Goal: Register for event/course

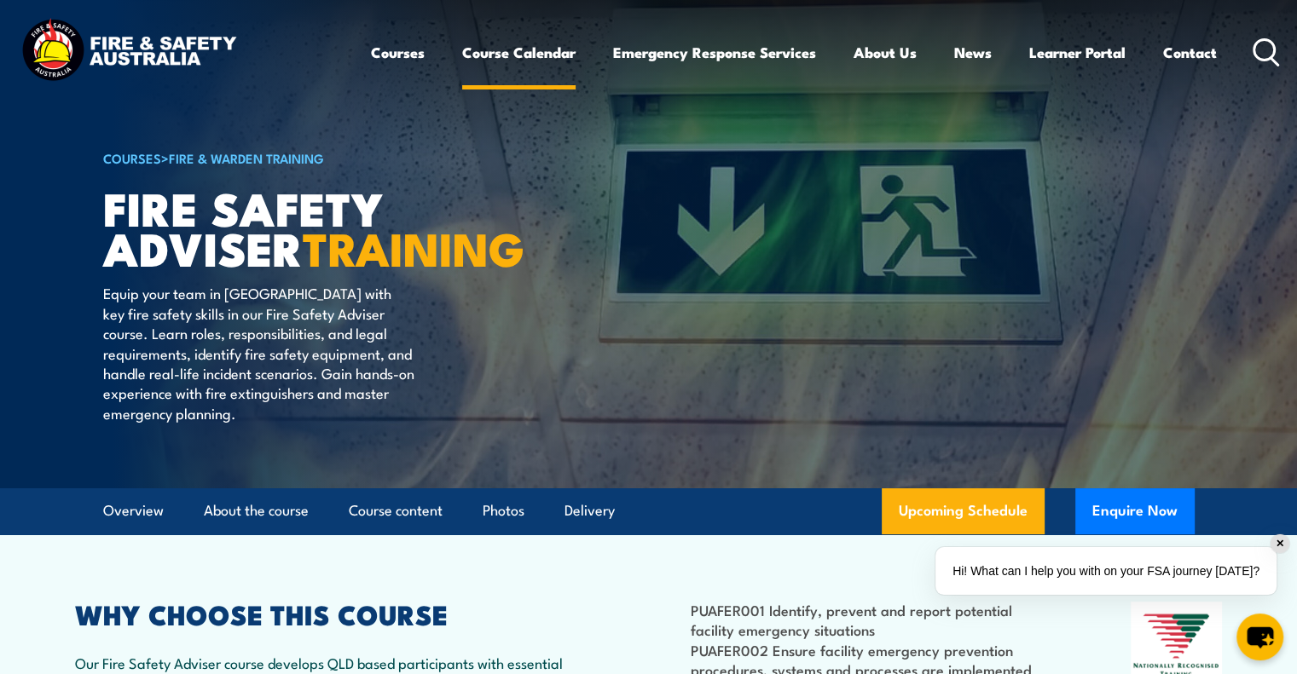
click at [519, 54] on link "Course Calendar" at bounding box center [518, 52] width 113 height 45
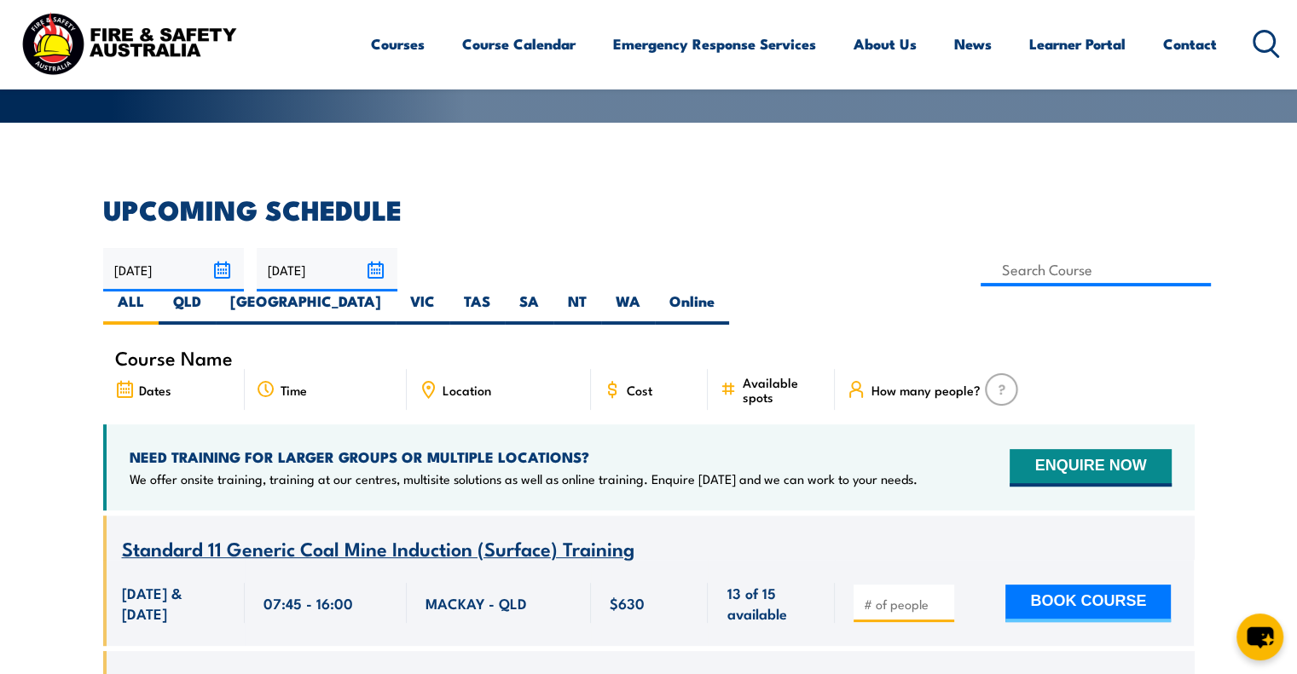
scroll to position [341, 0]
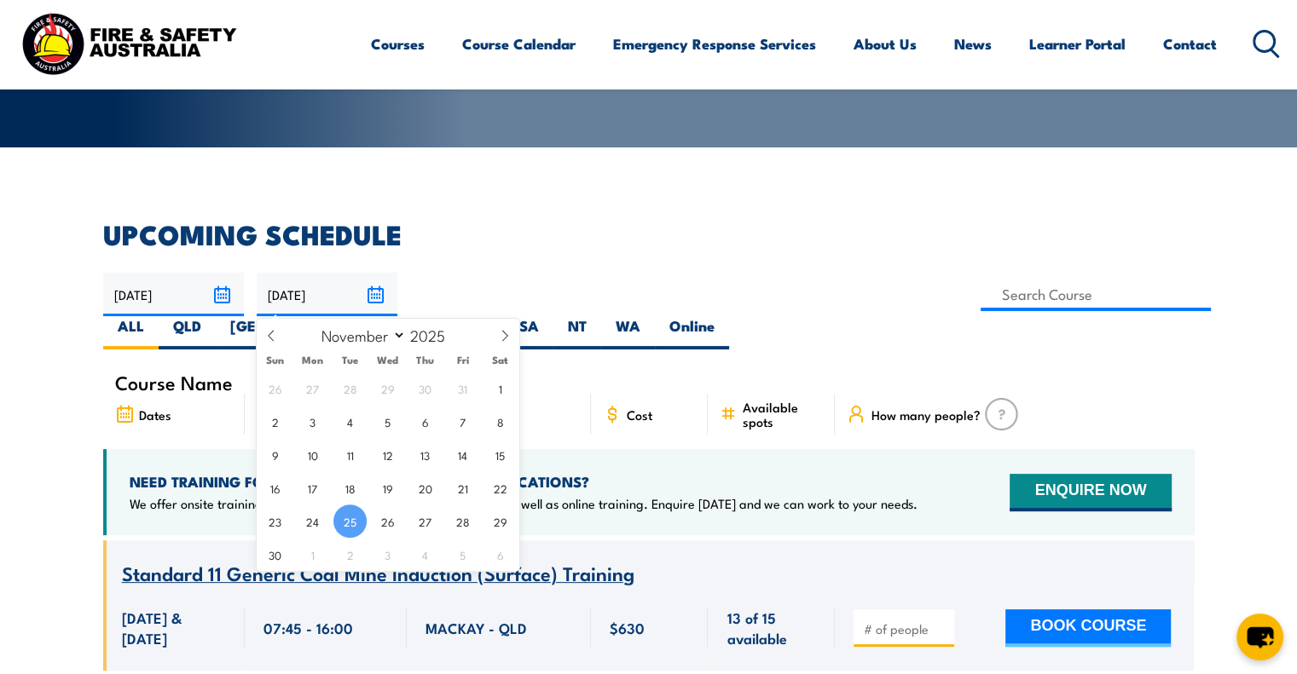
click at [373, 292] on input "25/11/2025" at bounding box center [327, 294] width 141 height 43
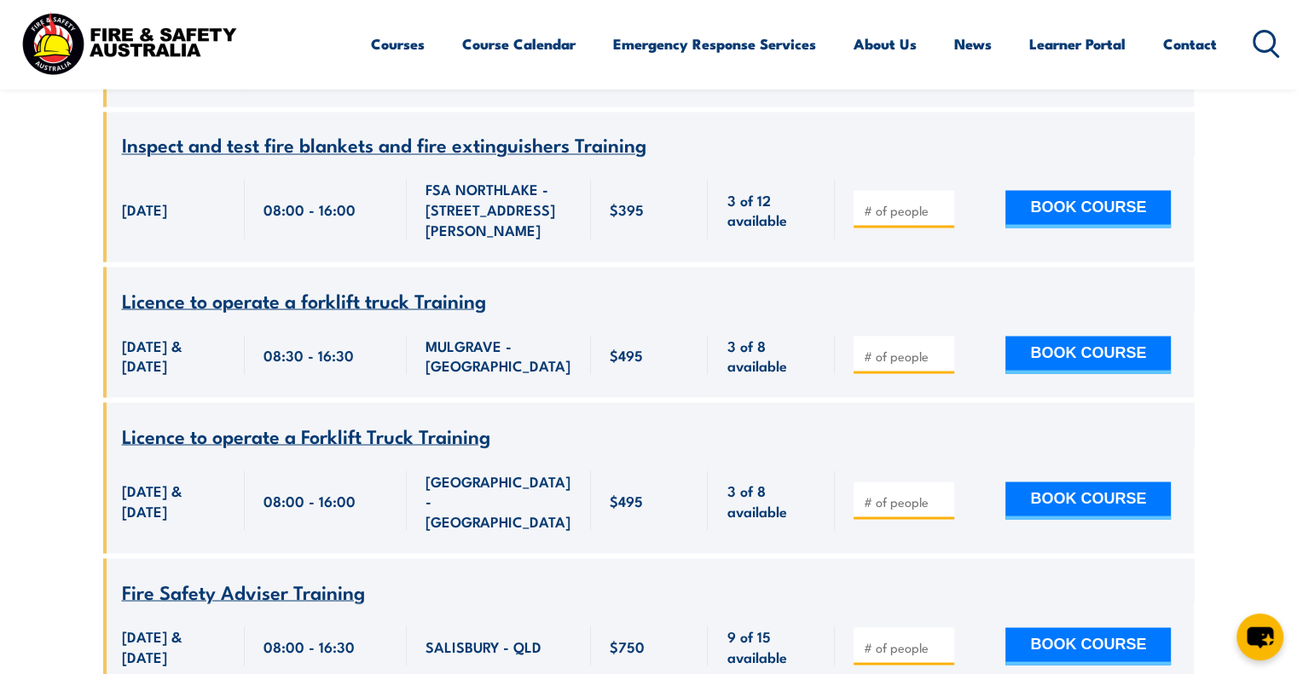
scroll to position [3069, 0]
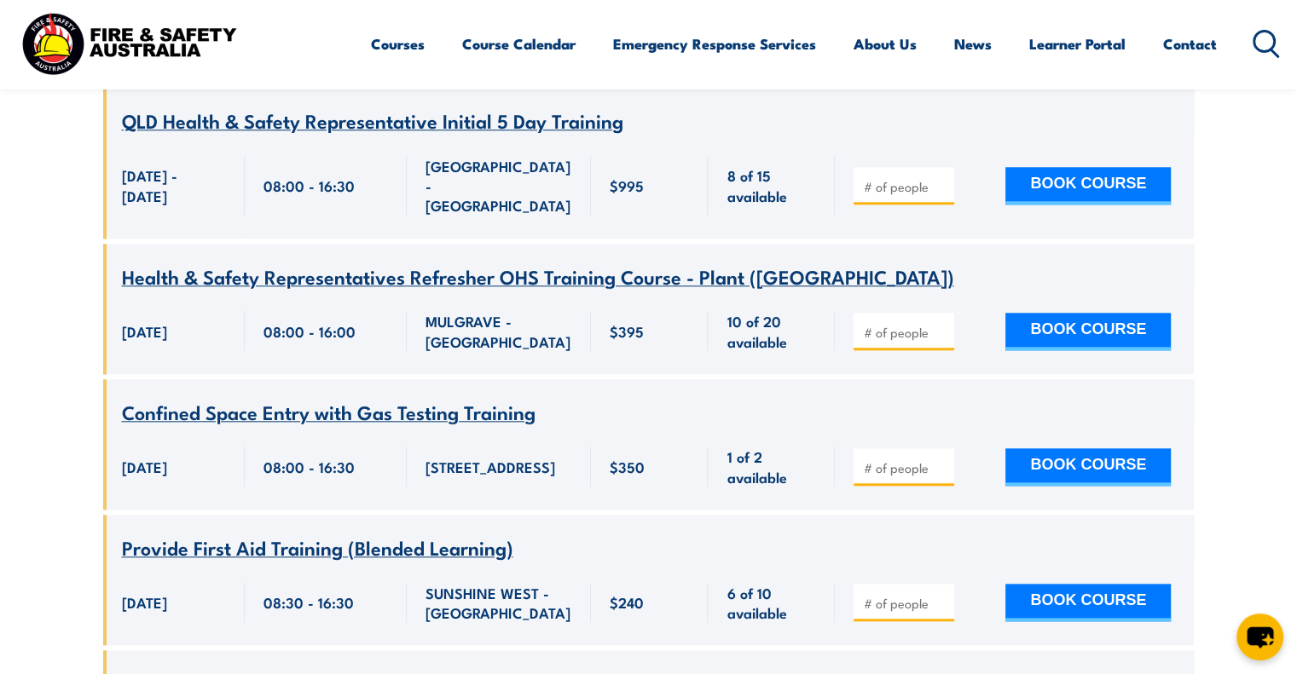
scroll to position [21141, 0]
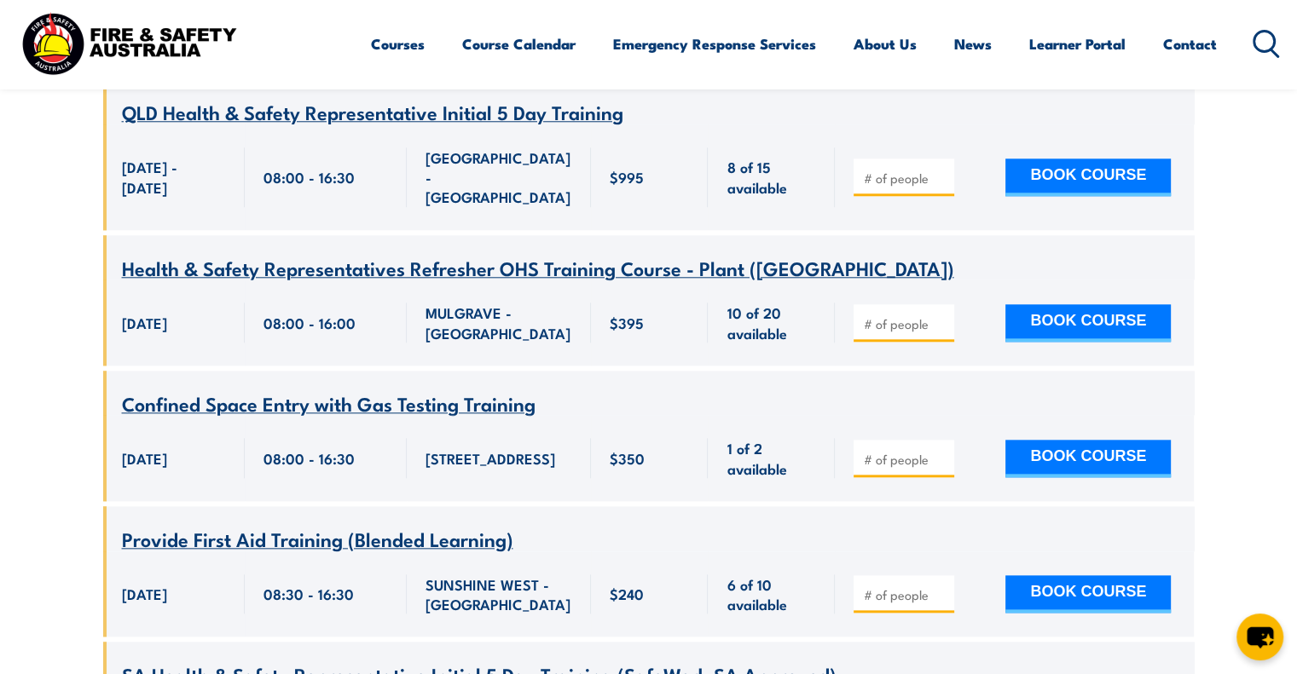
click at [1274, 43] on circle at bounding box center [1264, 41] width 20 height 20
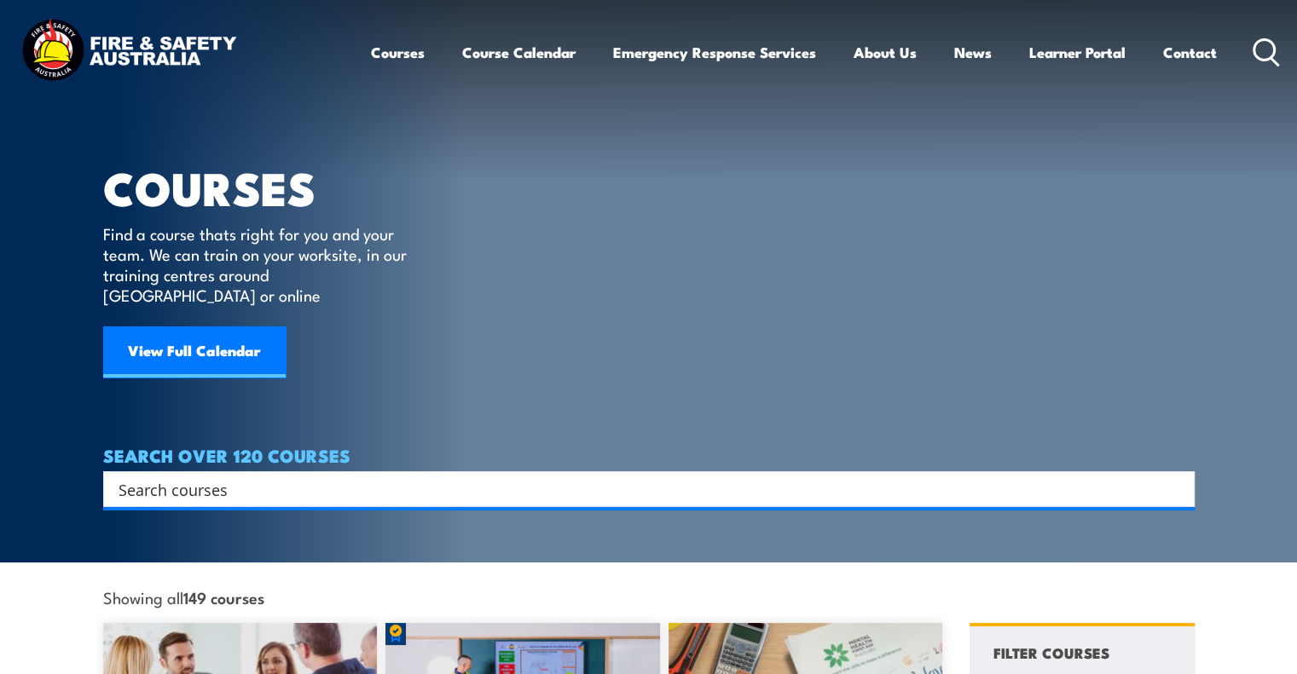
click at [257, 477] on input "Search input" at bounding box center [637, 490] width 1038 height 26
type input "c"
click at [258, 477] on input "Search input" at bounding box center [637, 490] width 1038 height 26
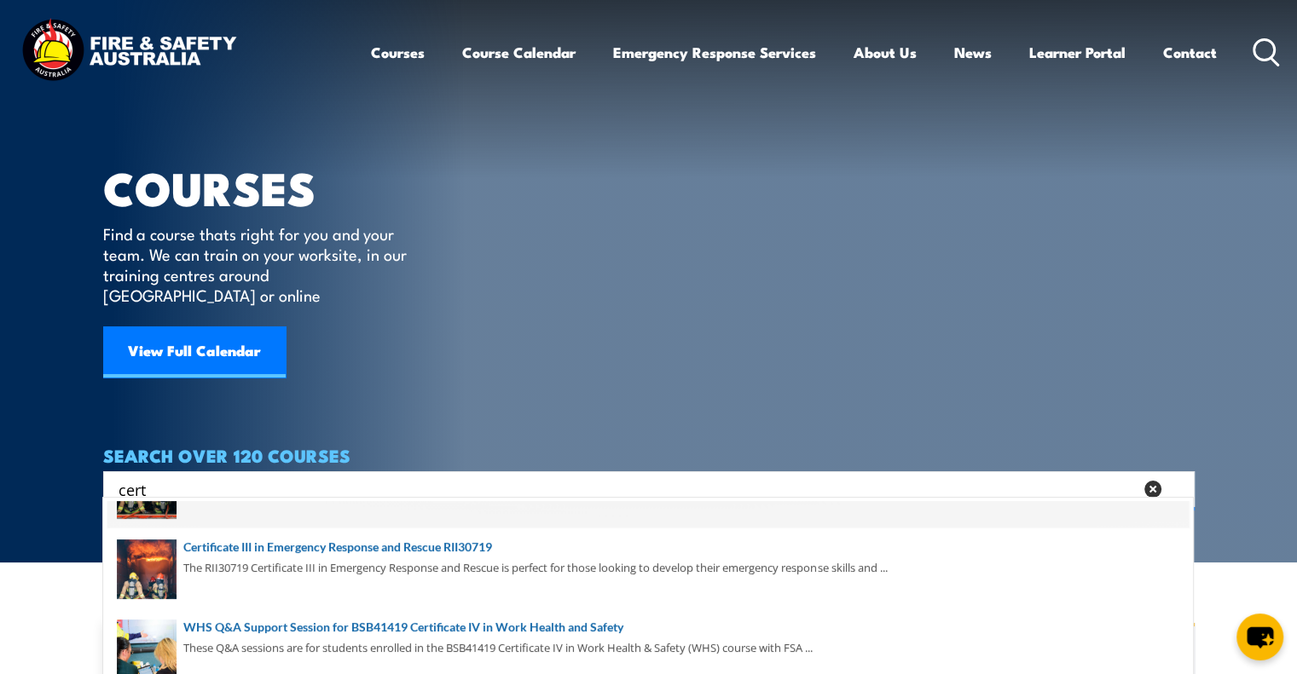
scroll to position [170, 0]
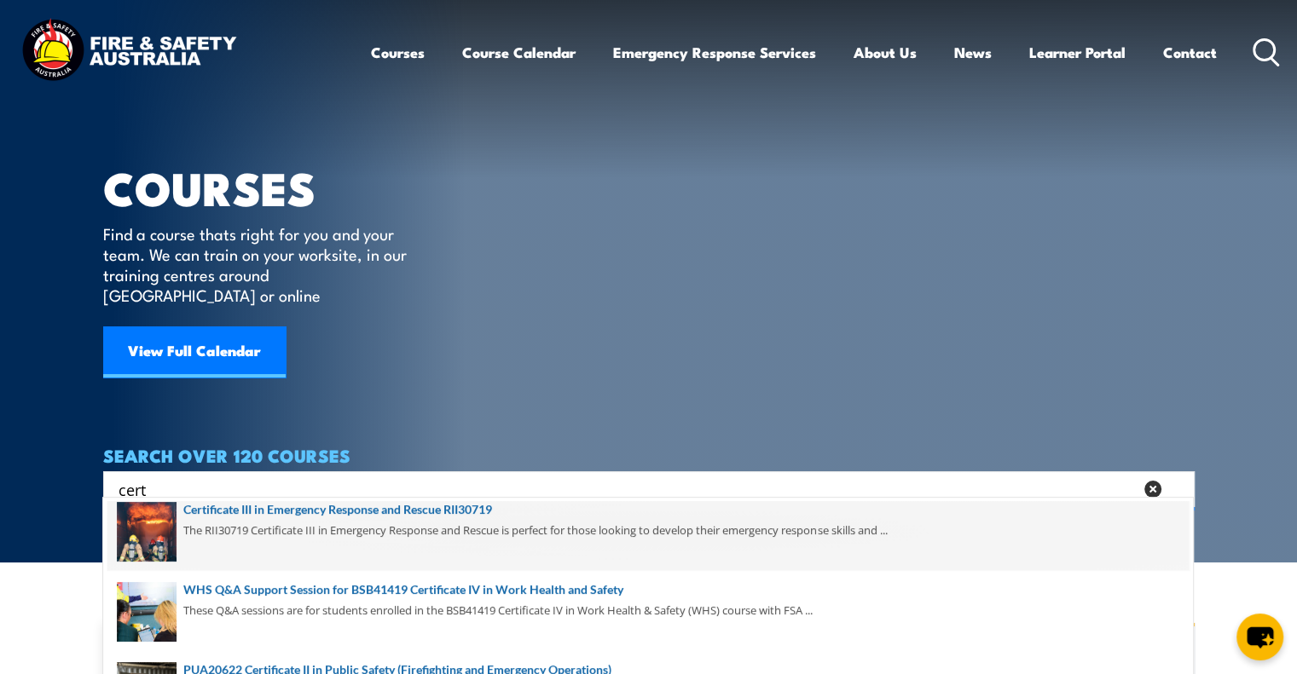
type input "cert"
click at [293, 508] on span at bounding box center [647, 531] width 1081 height 80
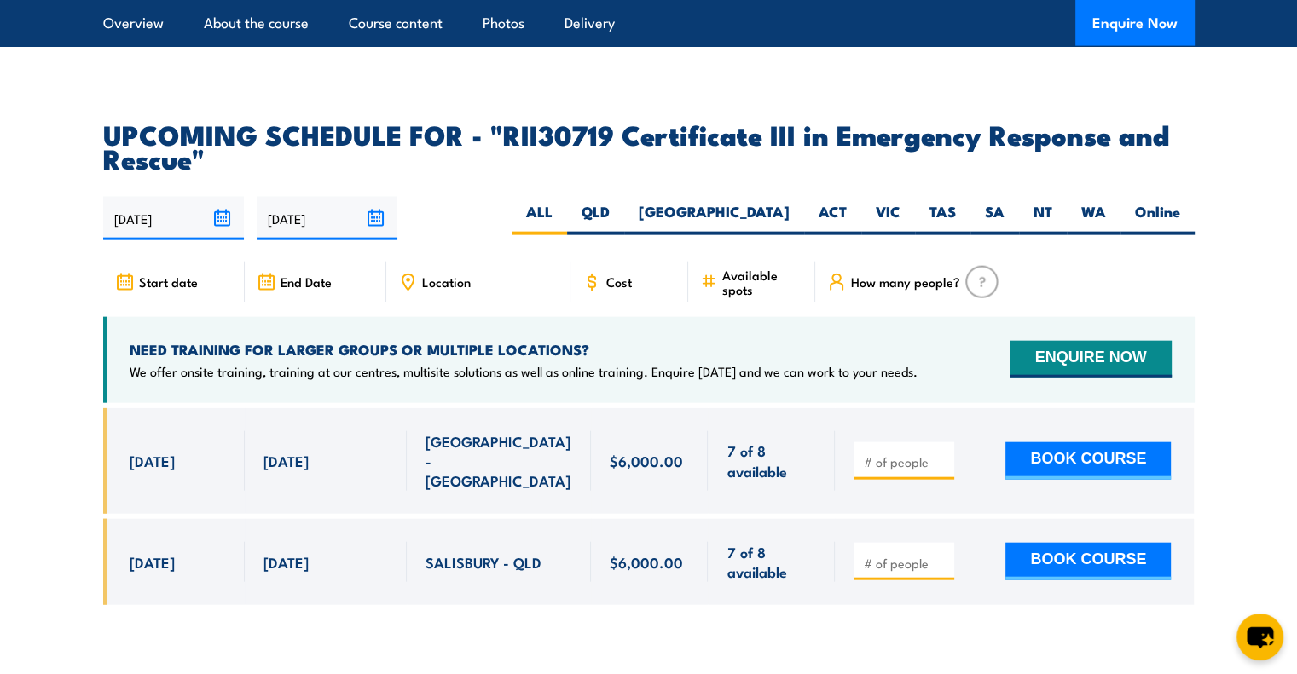
scroll to position [3921, 0]
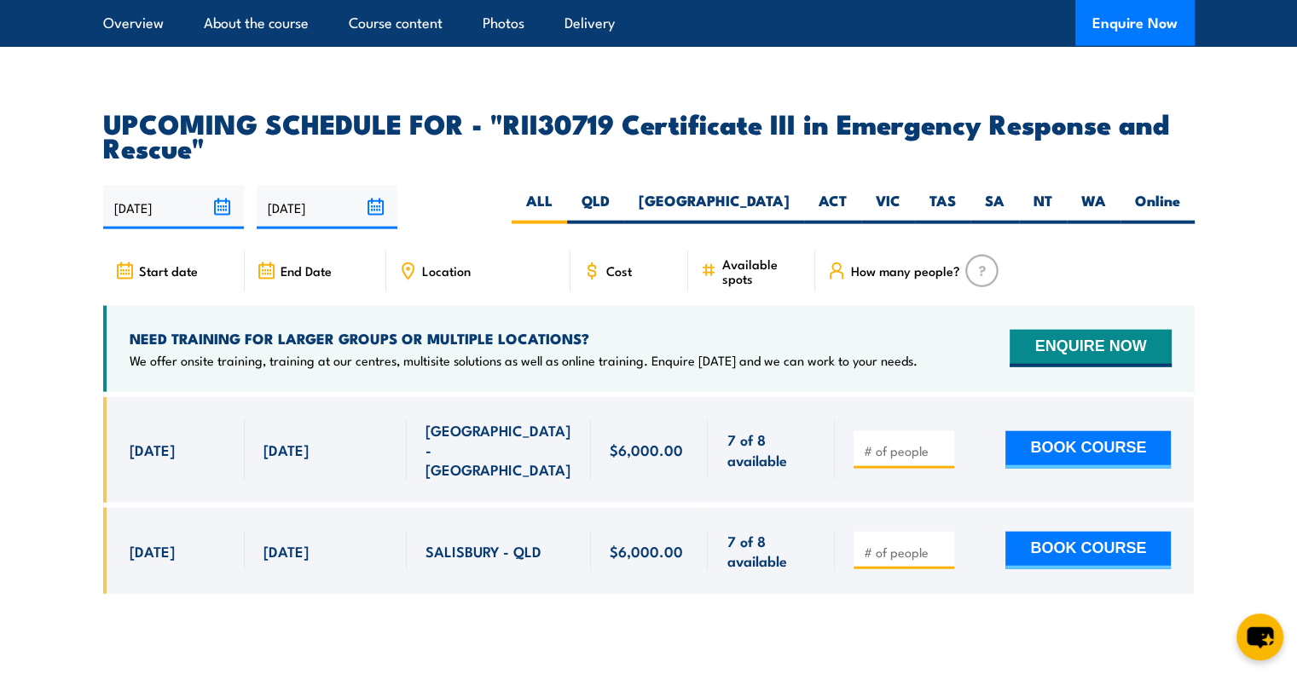
drag, startPoint x: 151, startPoint y: 409, endPoint x: 181, endPoint y: 412, distance: 29.9
click at [175, 440] on span "[DATE]" at bounding box center [152, 450] width 45 height 20
drag, startPoint x: 724, startPoint y: 401, endPoint x: 737, endPoint y: 398, distance: 13.0
click at [737, 398] on div "7 of 8 available" at bounding box center [771, 450] width 127 height 106
